Goal: Task Accomplishment & Management: Use online tool/utility

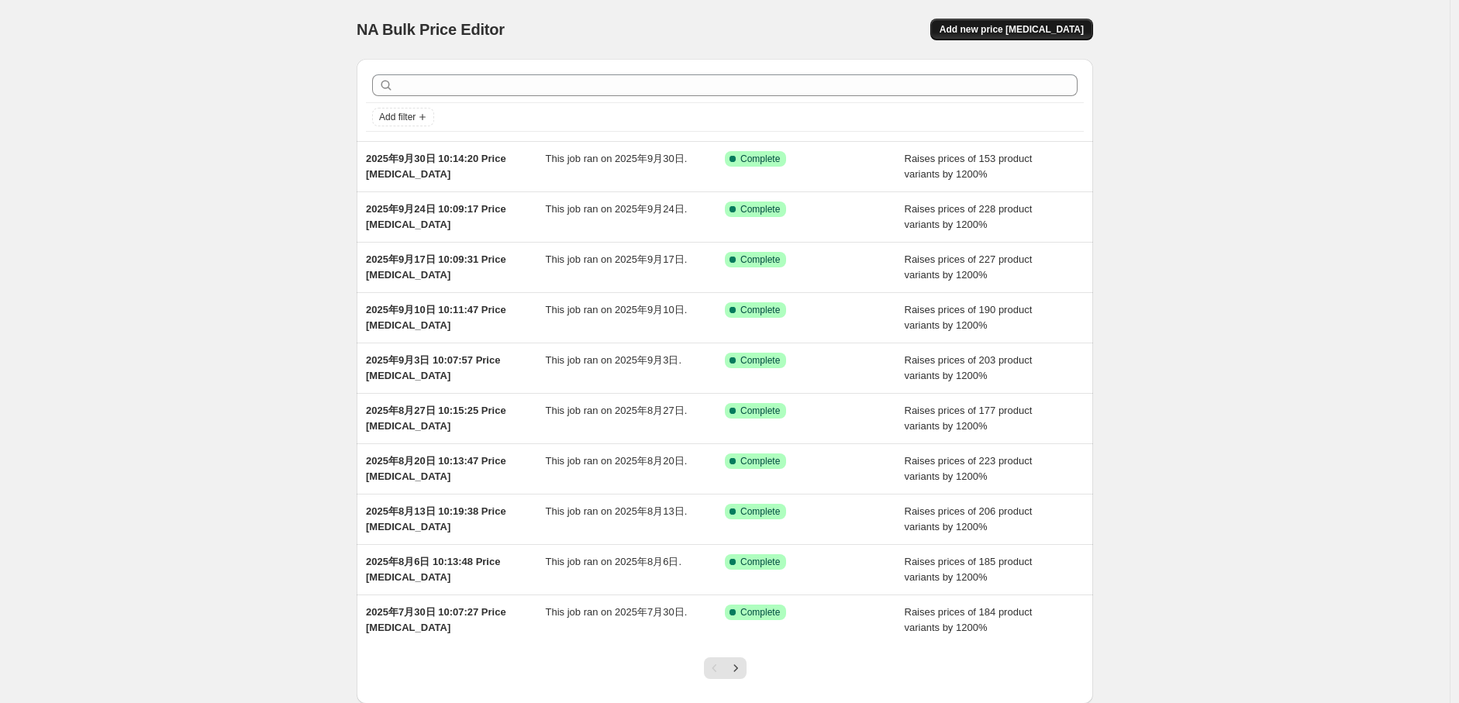
click at [1042, 34] on span "Add new price [MEDICAL_DATA]" at bounding box center [1012, 29] width 144 height 12
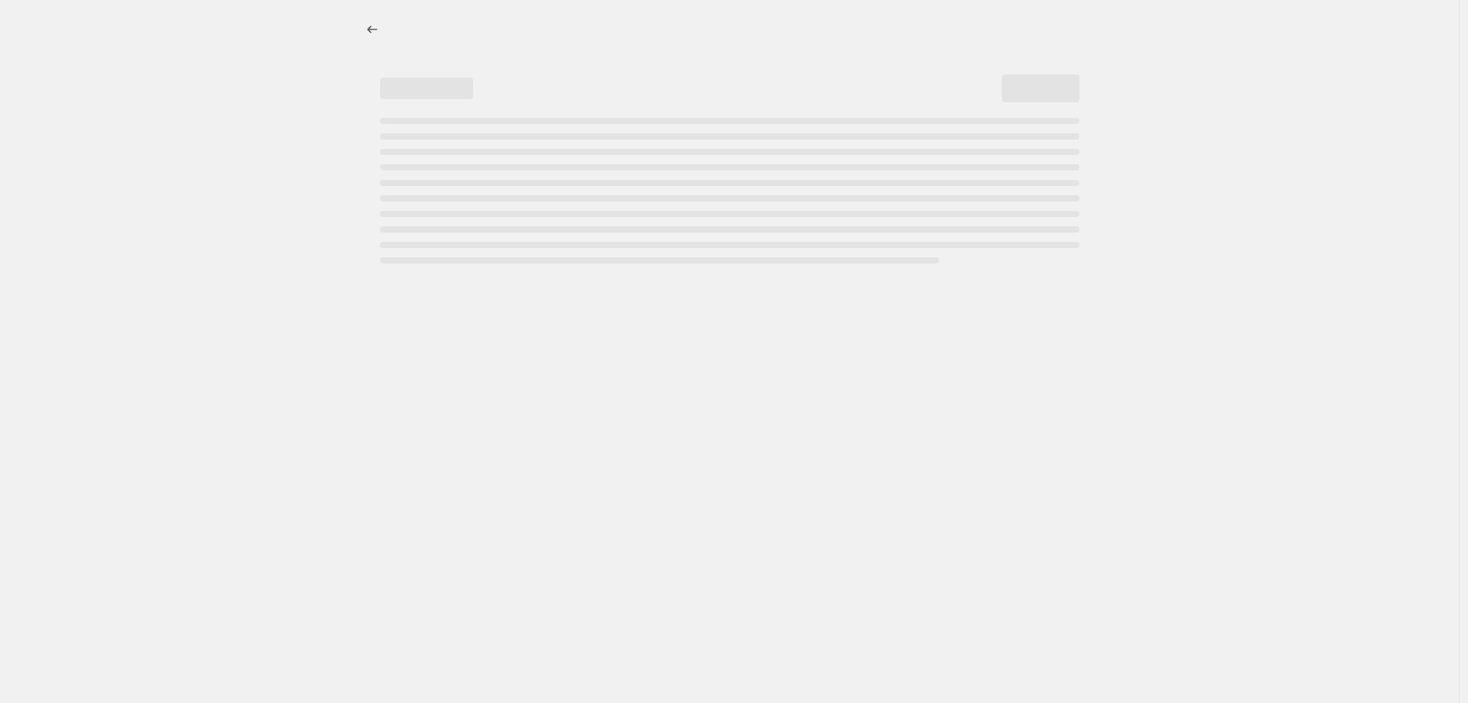
select select "percentage"
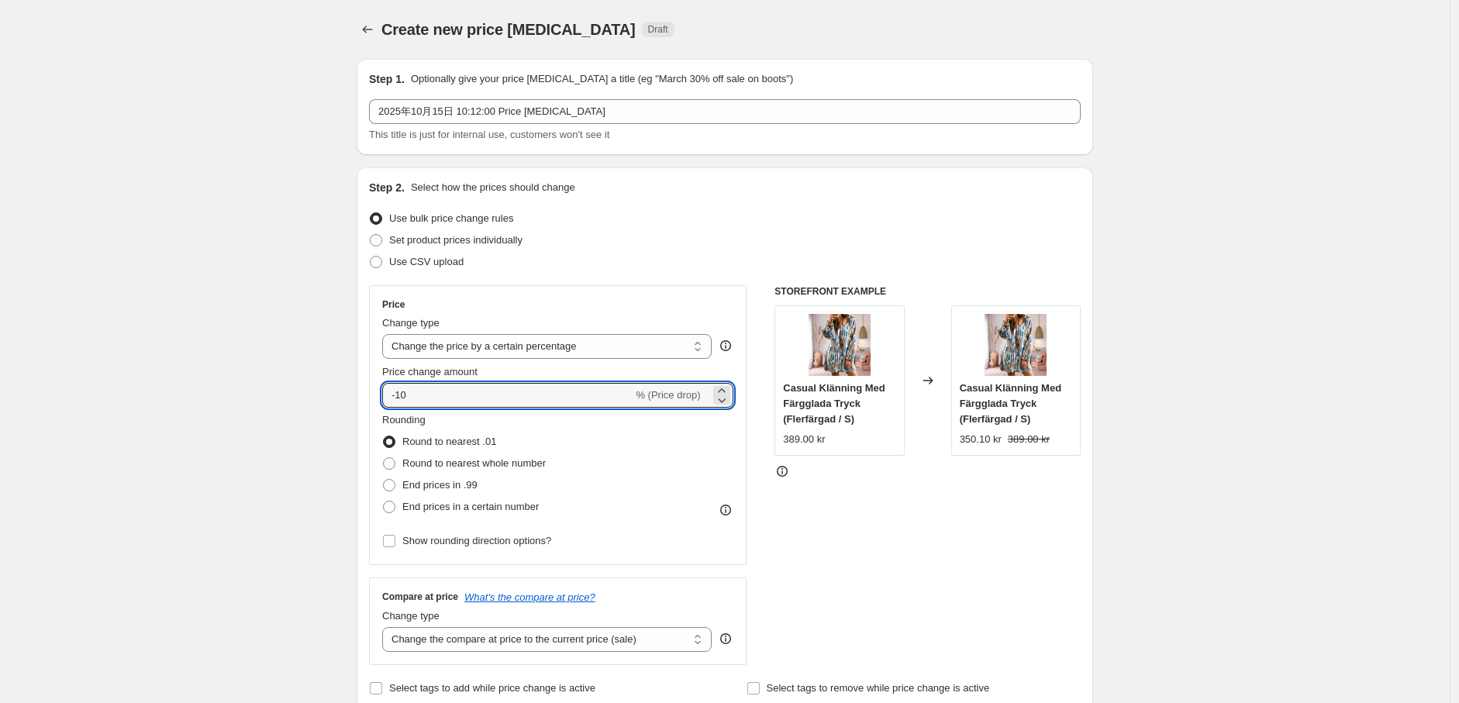
drag, startPoint x: 453, startPoint y: 399, endPoint x: 223, endPoint y: 409, distance: 229.8
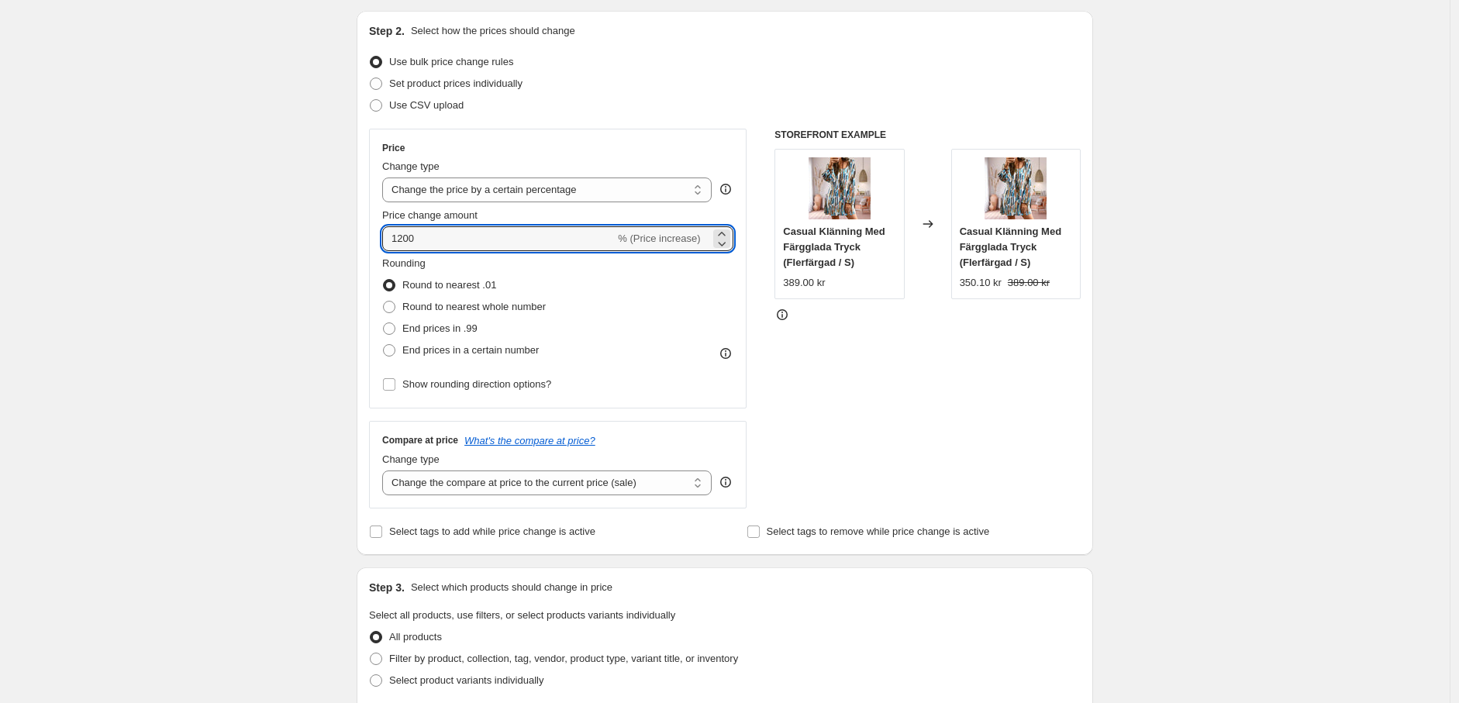
scroll to position [172, 0]
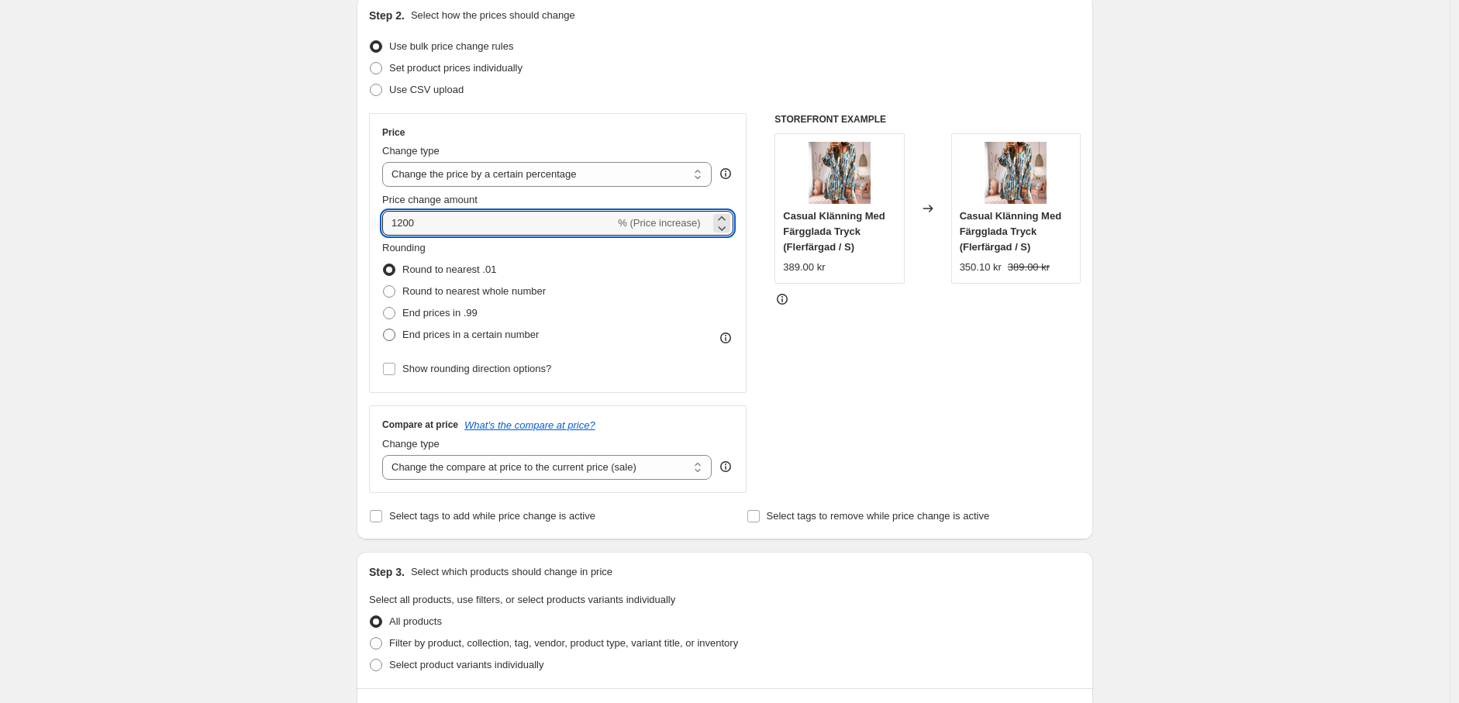
type input "1200"
click at [389, 337] on span at bounding box center [389, 335] width 12 height 12
click at [384, 330] on input "End prices in a certain number" at bounding box center [383, 329] width 1 height 1
radio input "true"
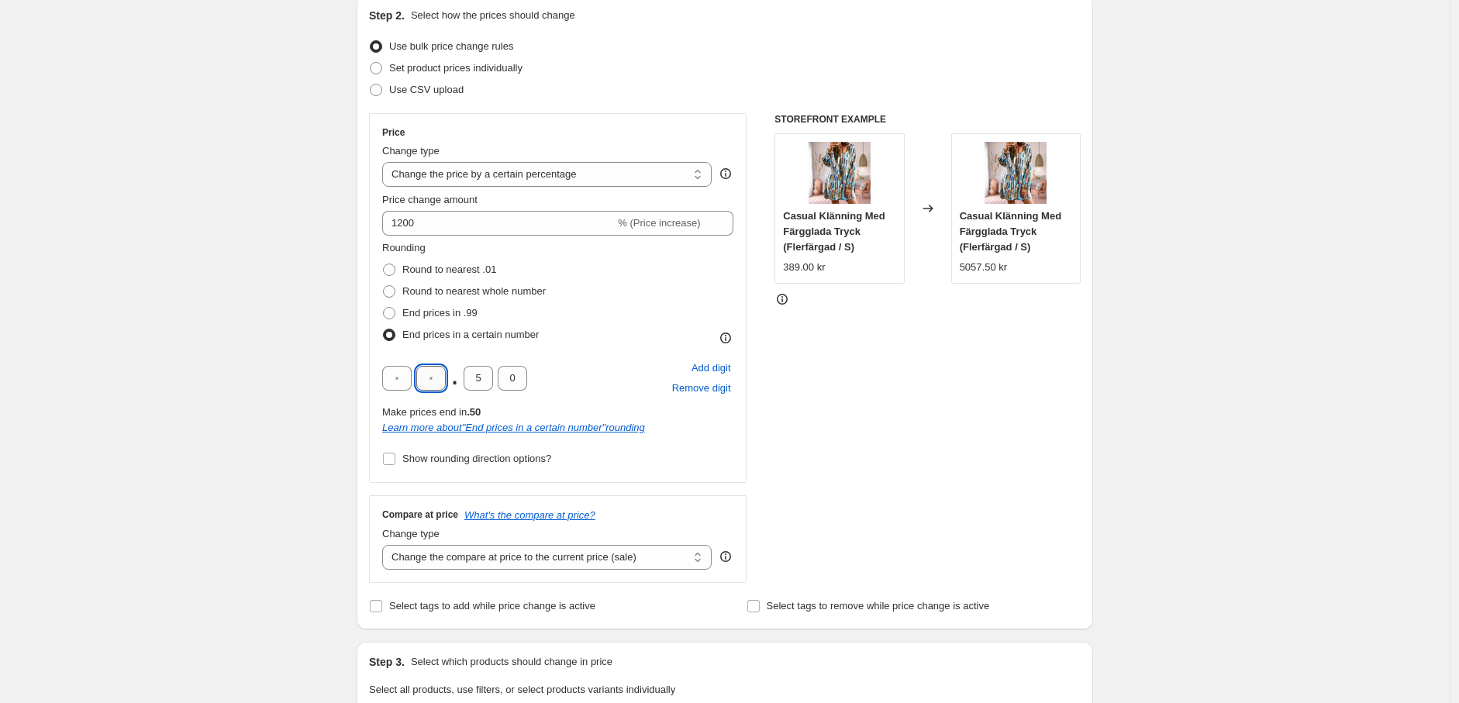
click at [435, 373] on input "text" at bounding box center [430, 378] width 29 height 25
type input "9"
drag, startPoint x: 492, startPoint y: 376, endPoint x: 427, endPoint y: 385, distance: 65.8
click at [427, 385] on div "9 . 5 0" at bounding box center [454, 378] width 145 height 25
type input "0"
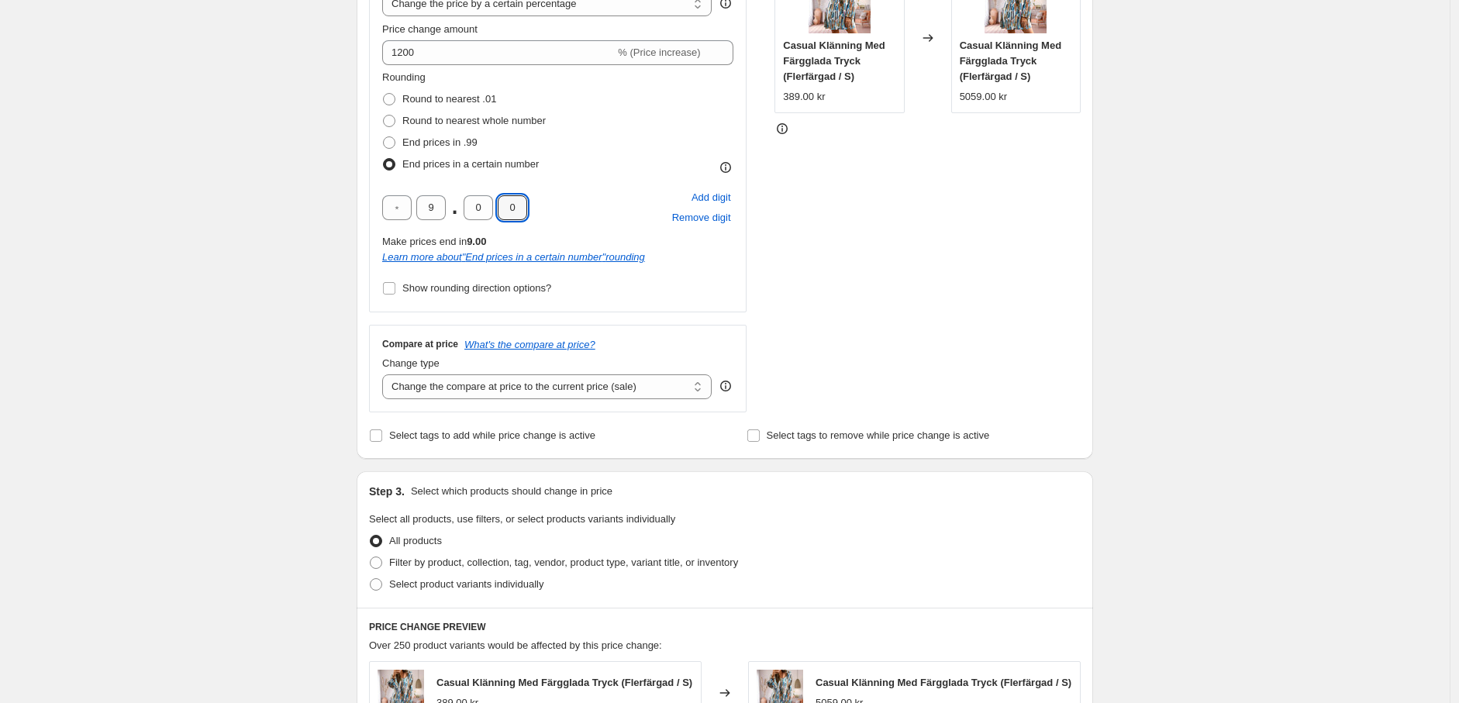
scroll to position [344, 0]
click at [562, 386] on select "Change the compare at price to the current price (sale) Change the compare at p…" at bounding box center [547, 385] width 330 height 25
select select "remove"
click at [386, 373] on select "Change the compare at price to the current price (sale) Change the compare at p…" at bounding box center [547, 385] width 330 height 25
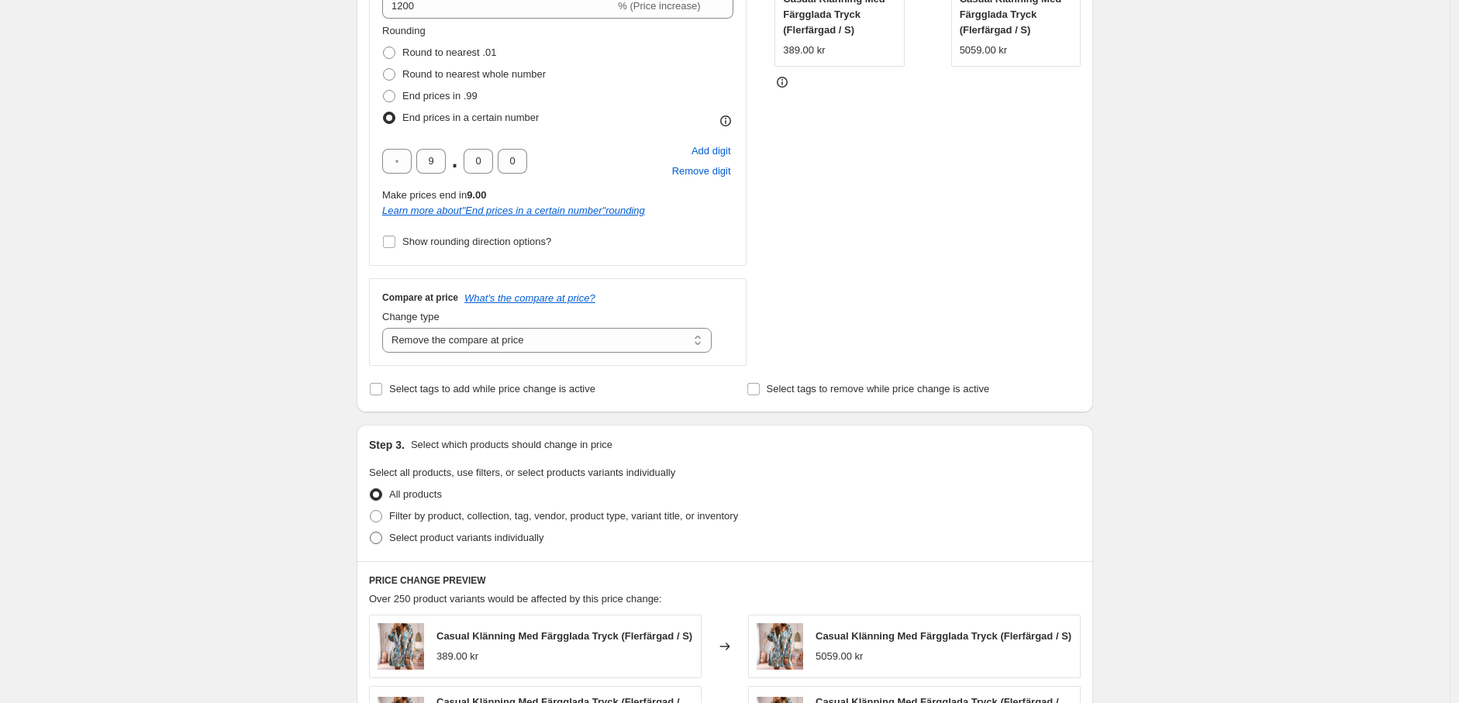
scroll to position [430, 0]
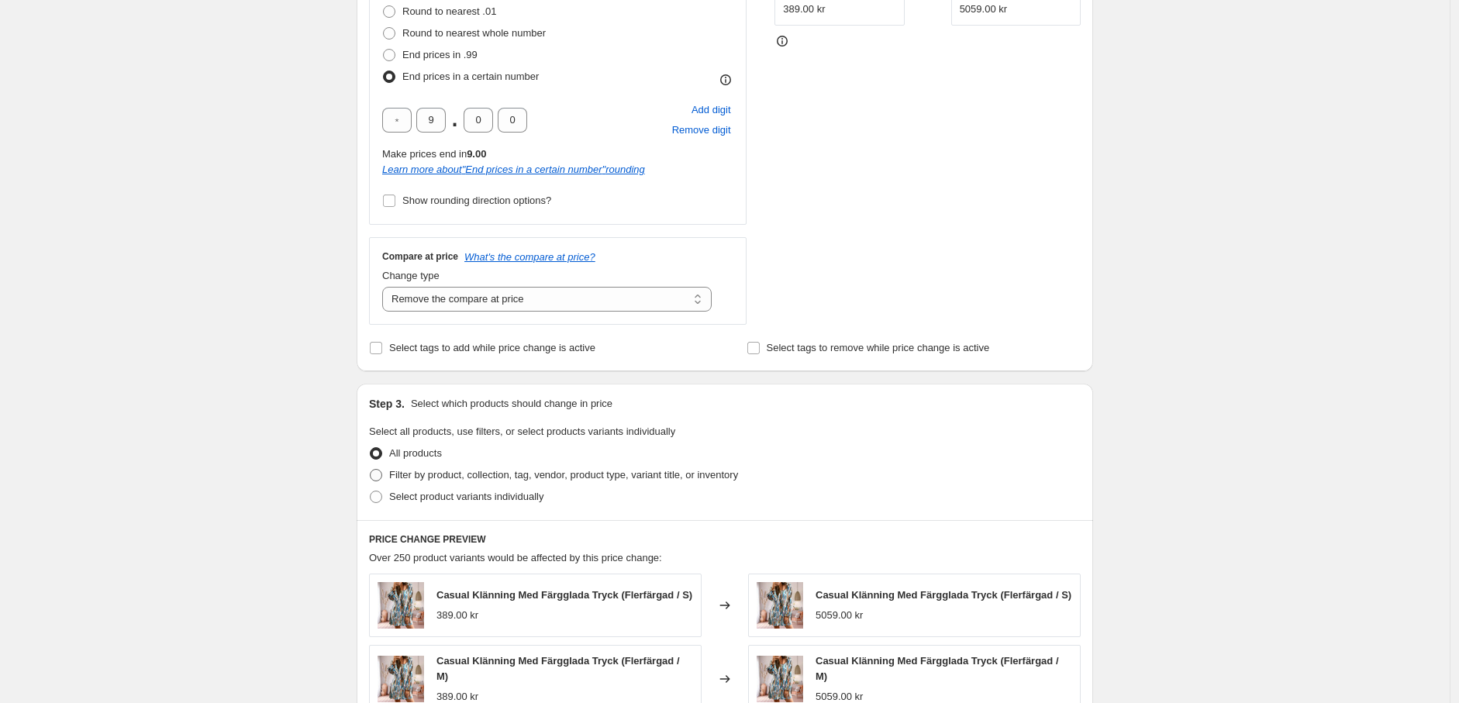
click at [377, 474] on span at bounding box center [376, 475] width 12 height 12
click at [371, 470] on input "Filter by product, collection, tag, vendor, product type, variant title, or inv…" at bounding box center [370, 469] width 1 height 1
radio input "true"
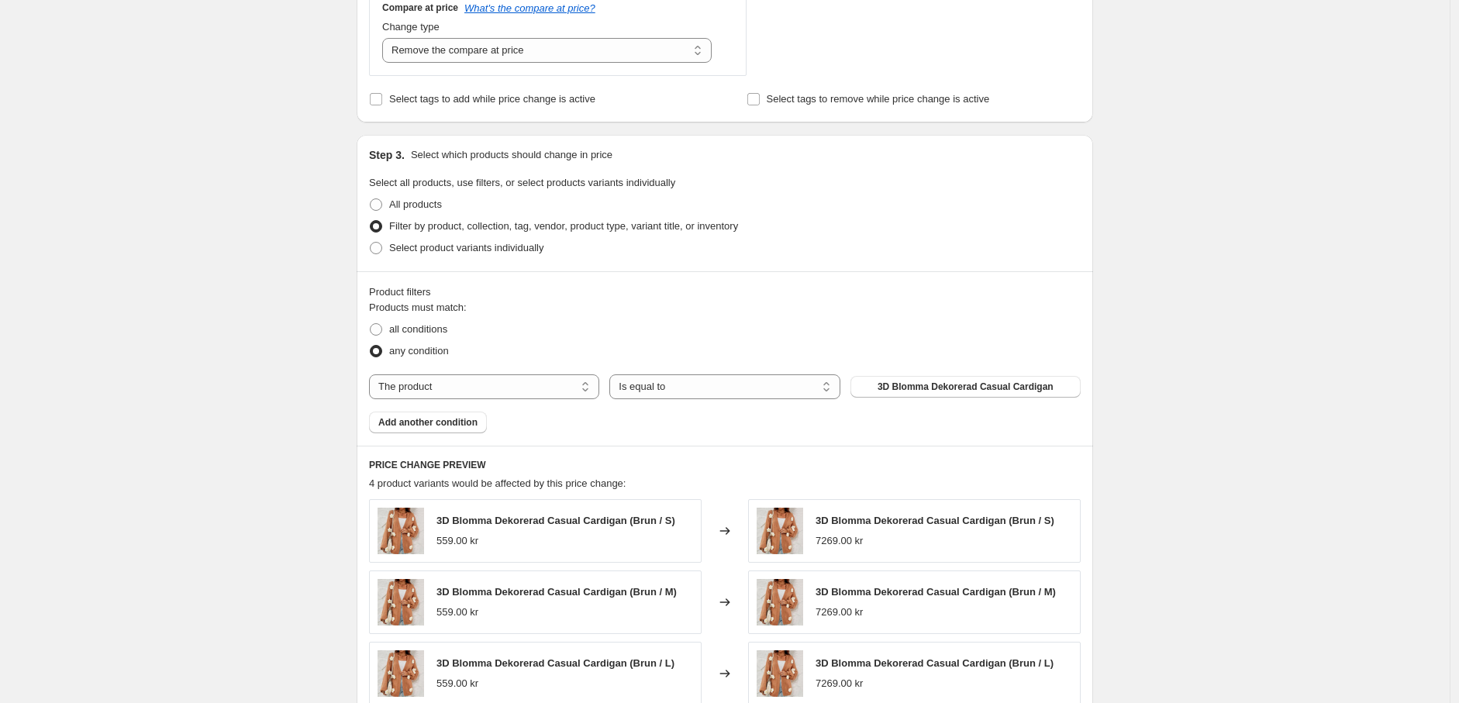
scroll to position [689, 0]
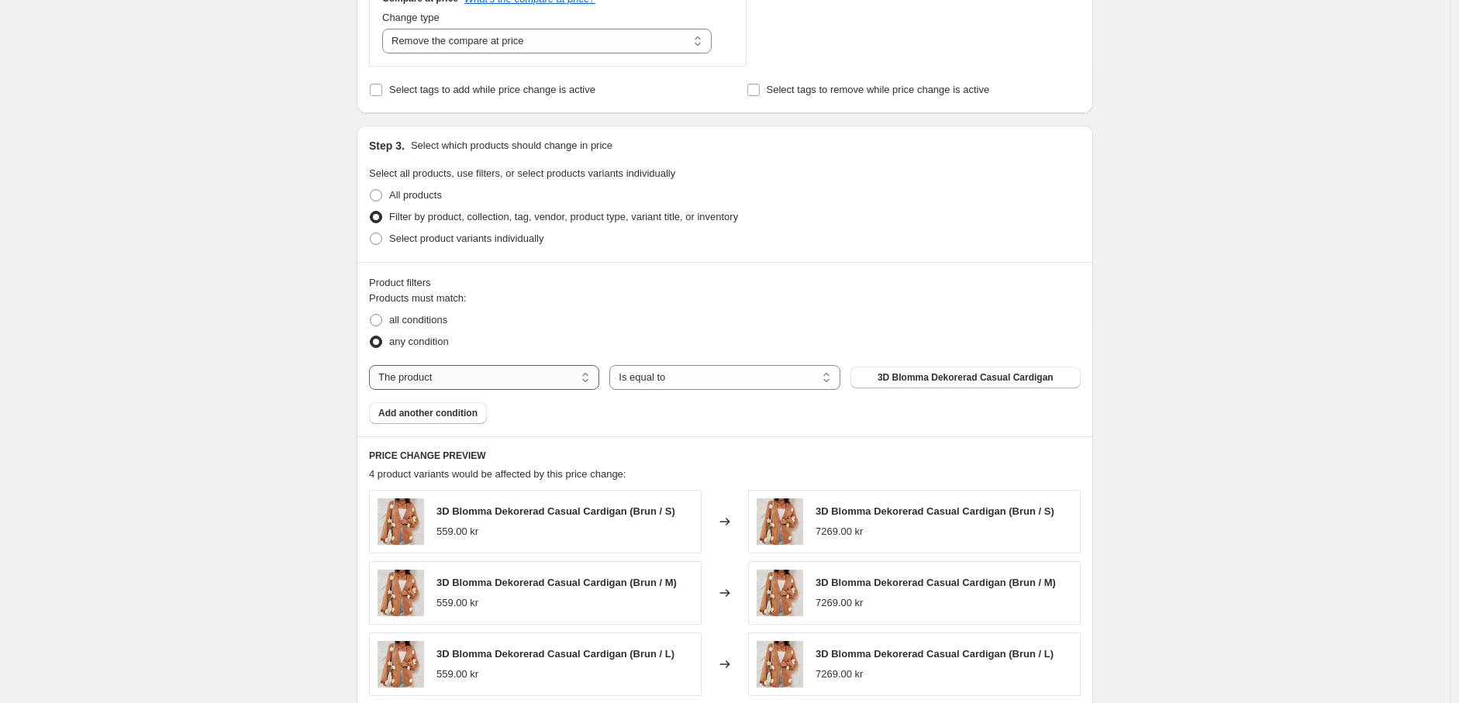
click at [530, 373] on select "The product The product's collection The product's tag The product's vendor The…" at bounding box center [484, 377] width 230 height 25
select select "tag"
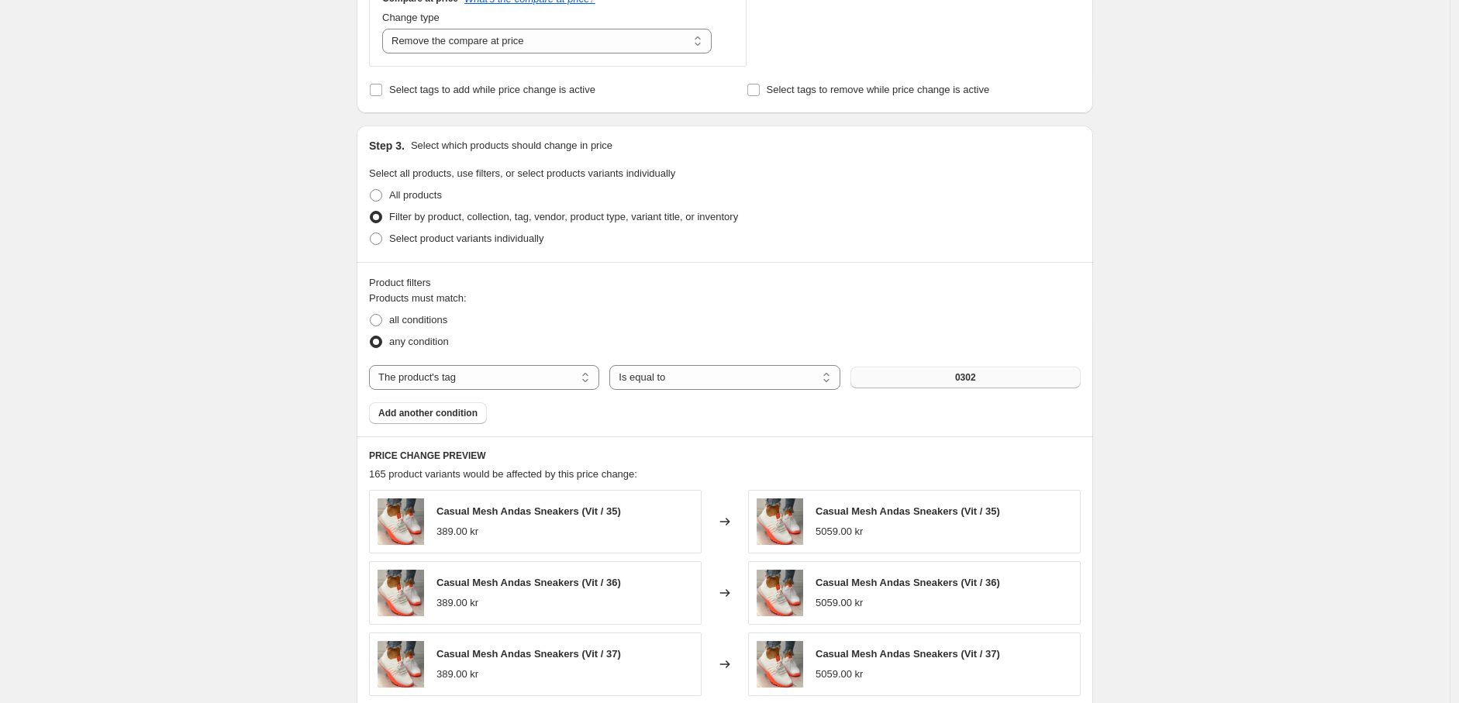
click at [993, 377] on button "0302" at bounding box center [966, 378] width 230 height 22
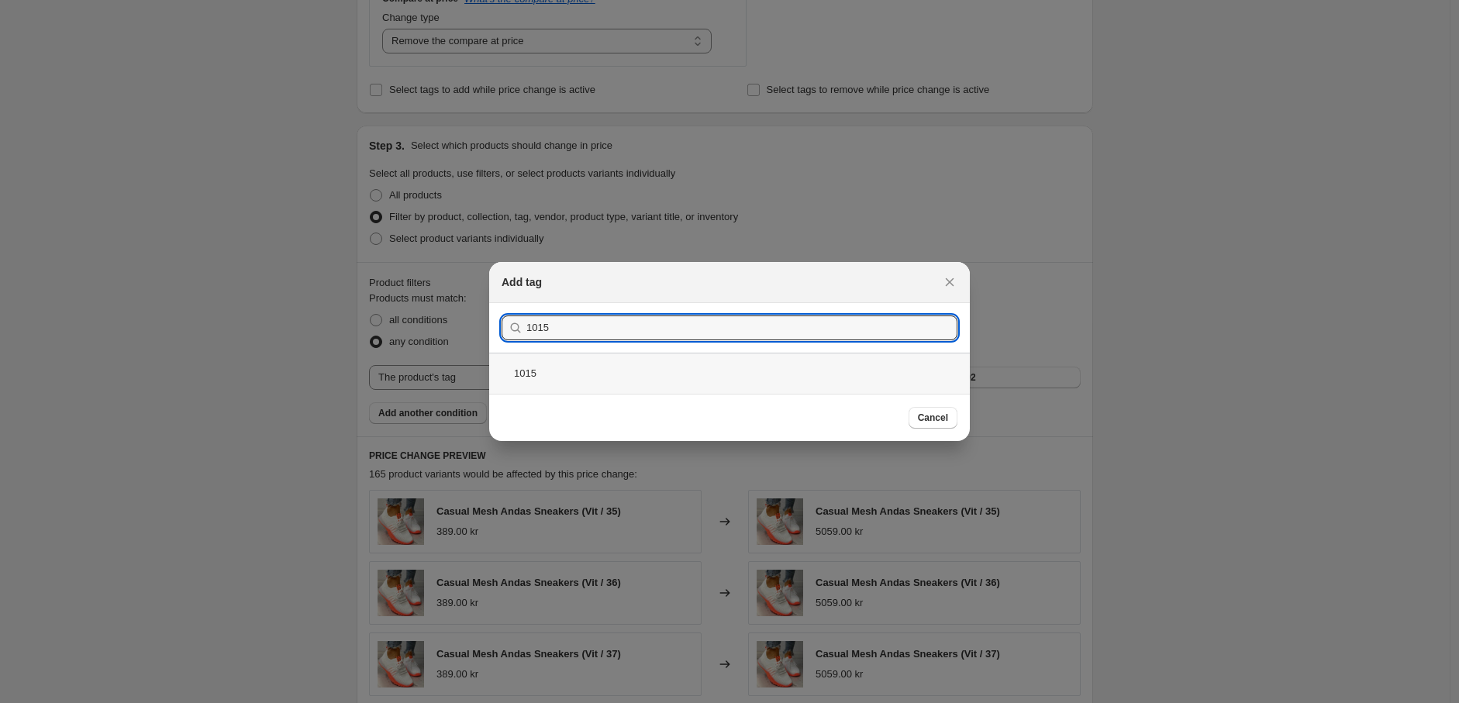
type input "1015"
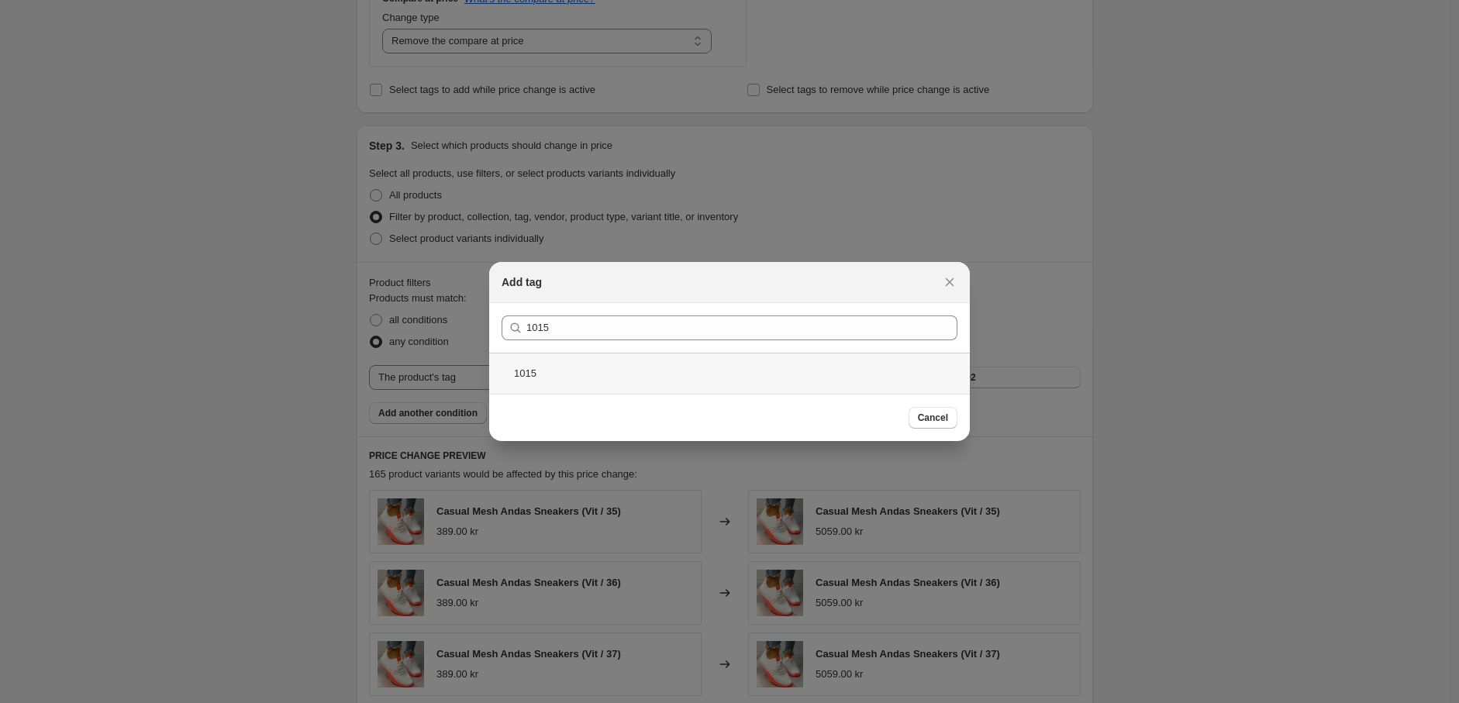
click at [702, 372] on div "1015" at bounding box center [729, 373] width 481 height 41
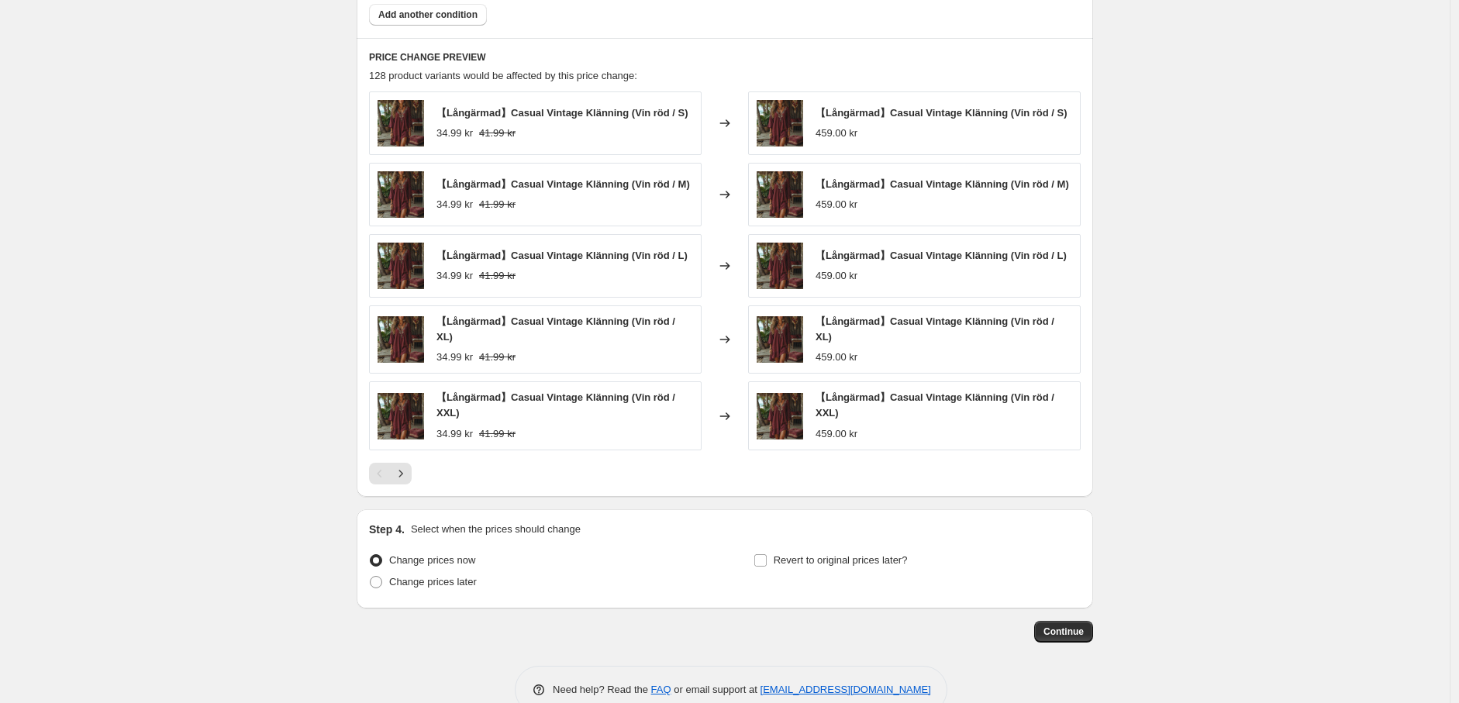
scroll to position [1117, 0]
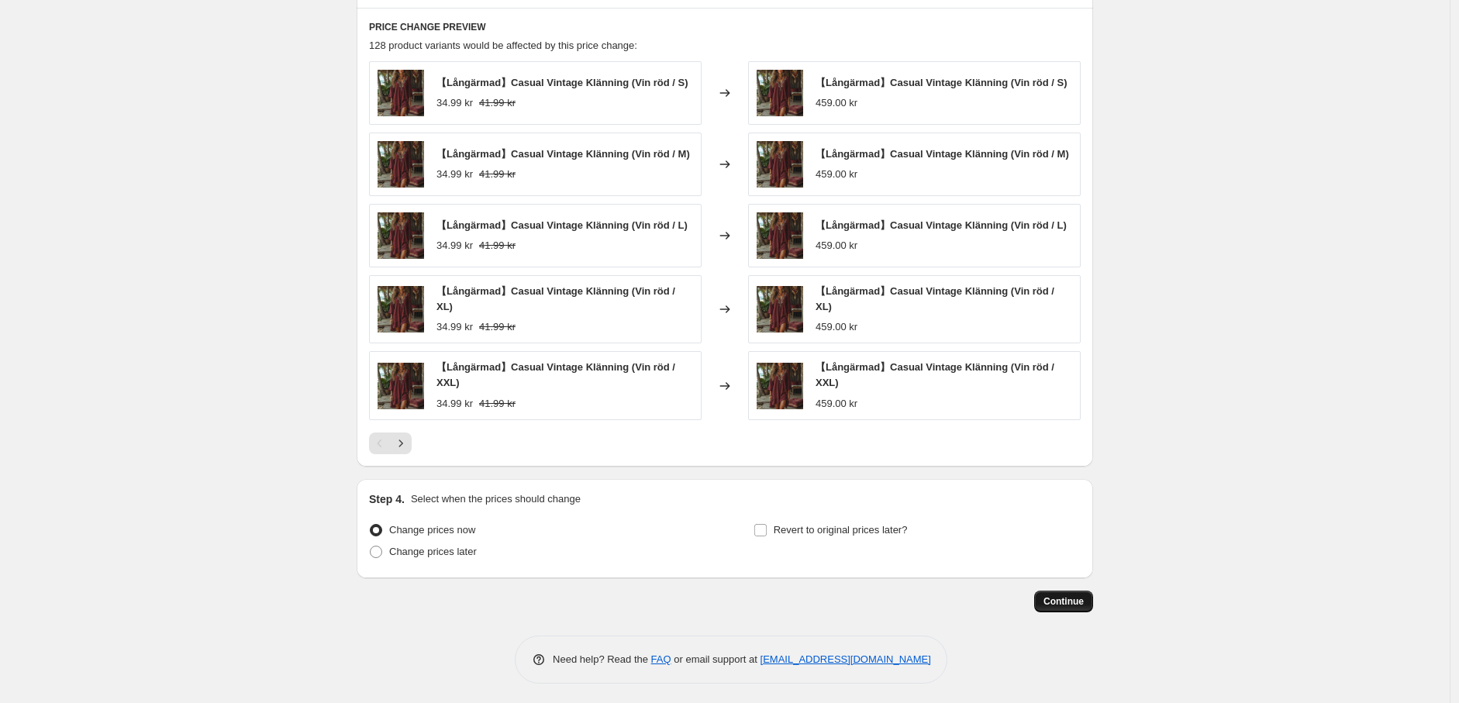
click at [1079, 598] on span "Continue" at bounding box center [1064, 602] width 40 height 12
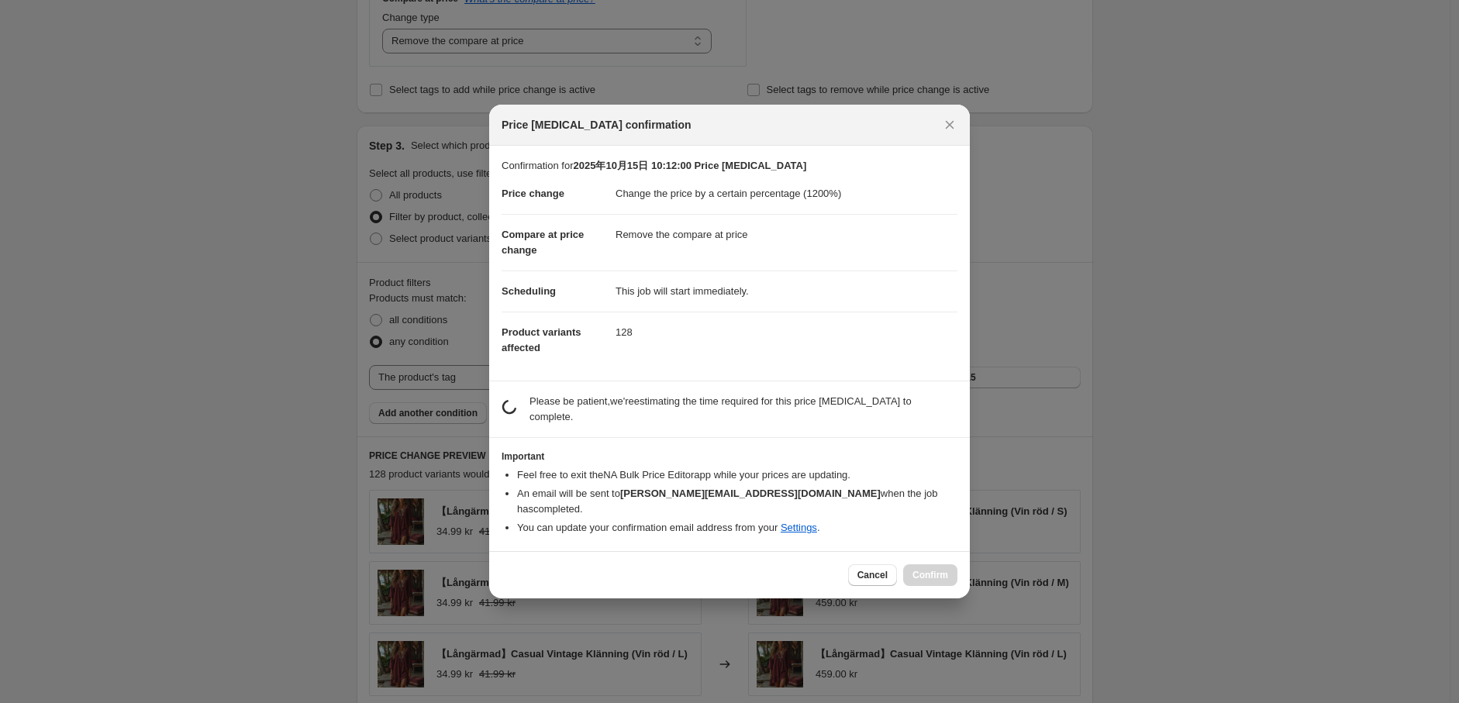
scroll to position [0, 0]
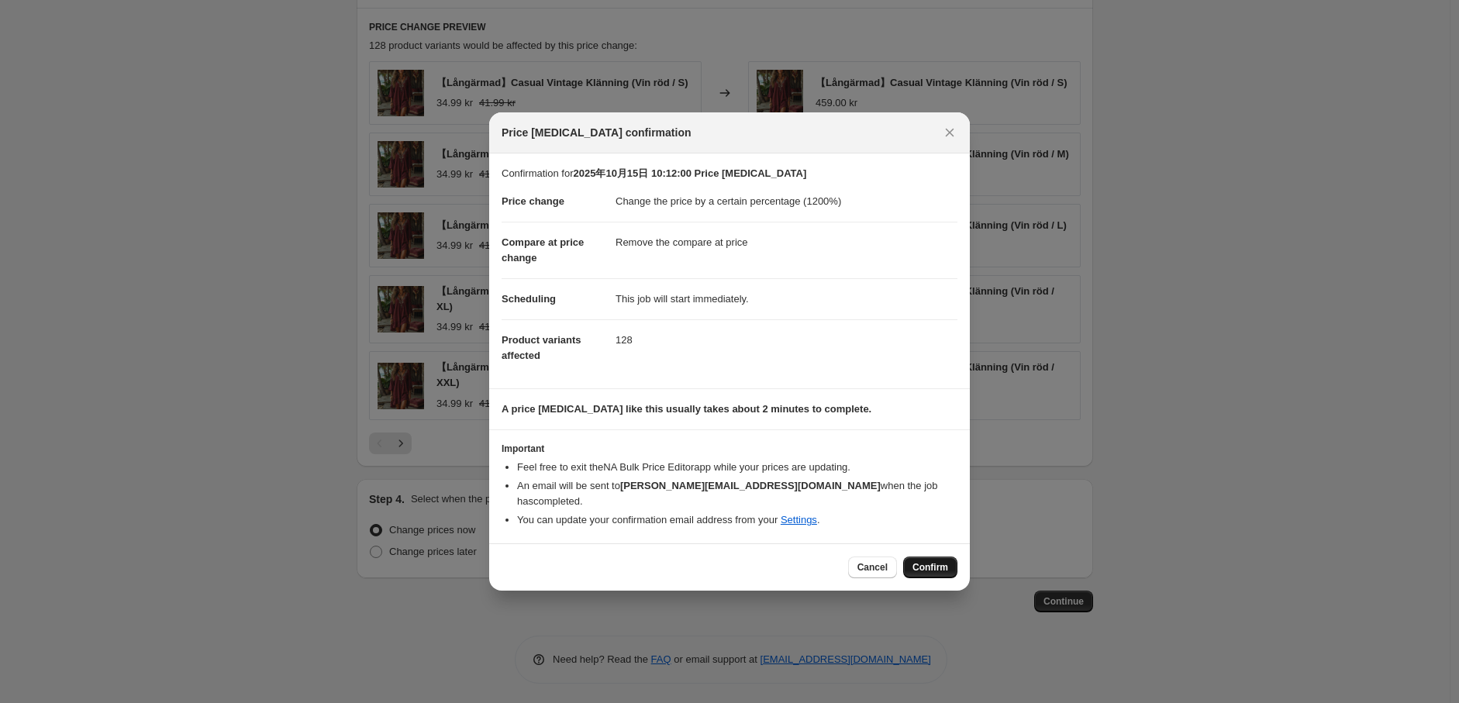
click at [929, 562] on span "Confirm" at bounding box center [931, 567] width 36 height 12
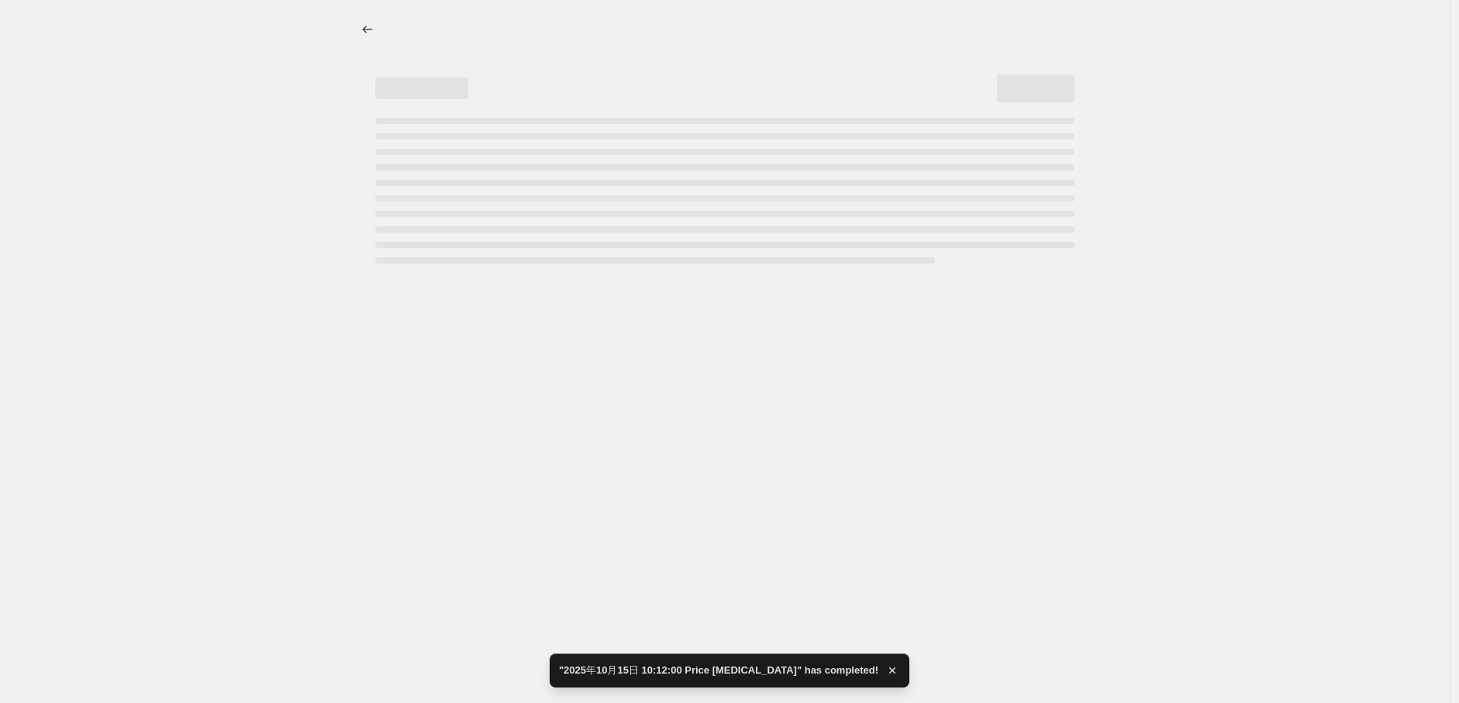
select select "percentage"
select select "remove"
select select "tag"
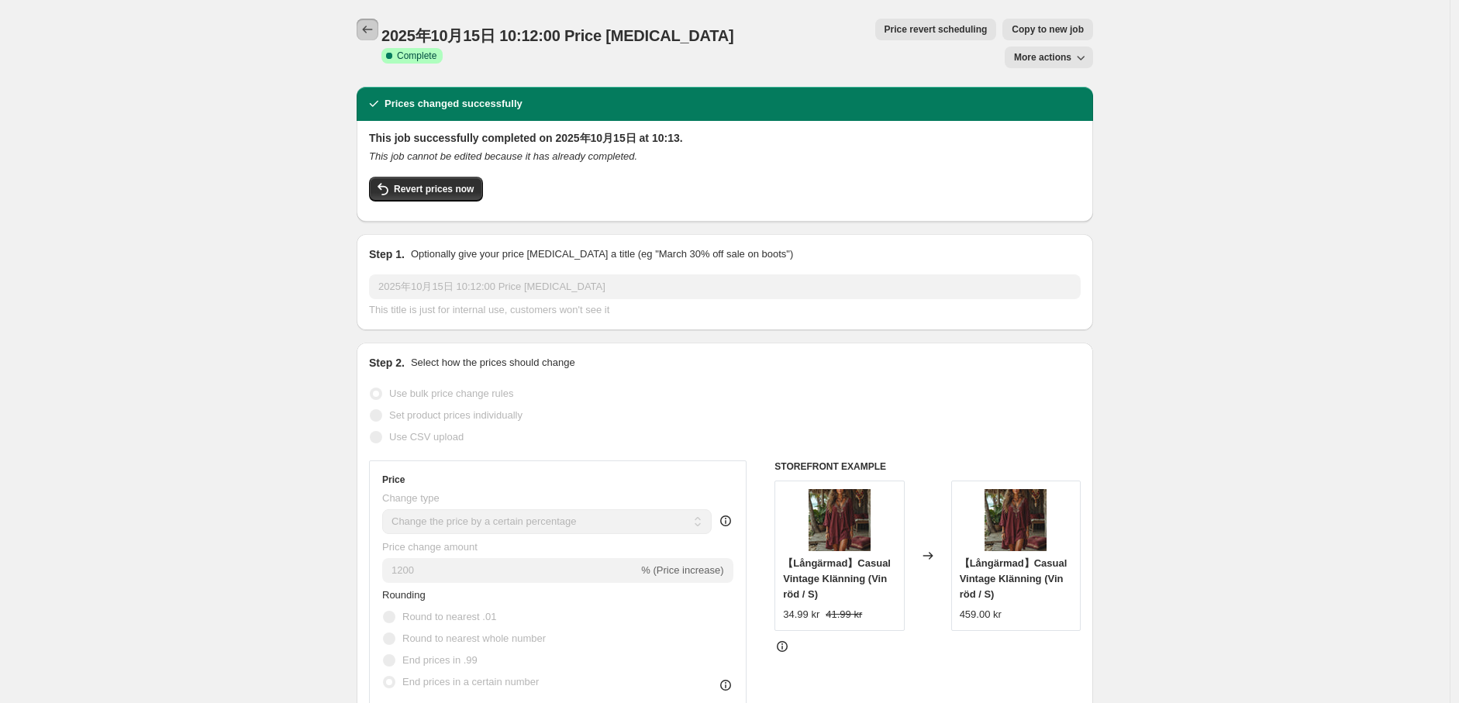
click at [362, 28] on button "Price change jobs" at bounding box center [368, 30] width 22 height 22
